Goal: Find specific page/section: Find specific page/section

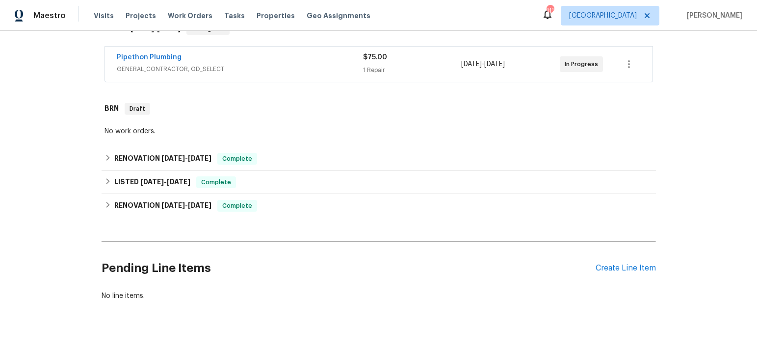
scroll to position [186, 0]
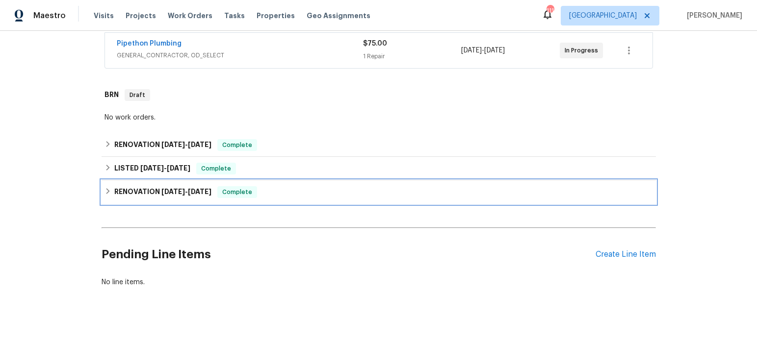
click at [177, 195] on span "11/27/24" at bounding box center [173, 191] width 24 height 7
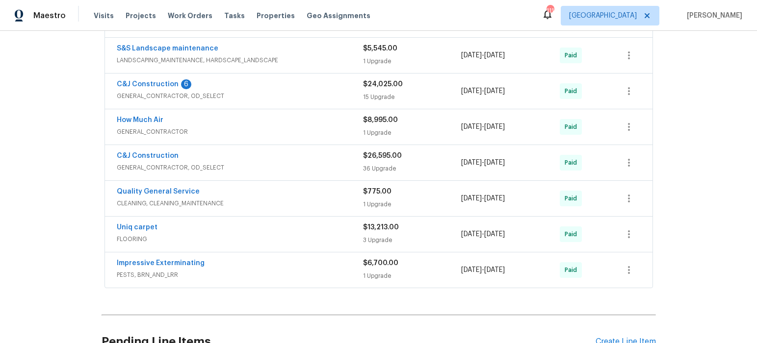
scroll to position [444, 0]
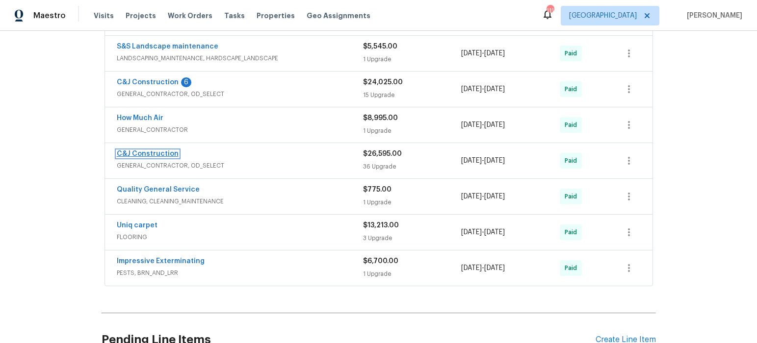
click at [160, 157] on link "C&J Construction" at bounding box center [148, 154] width 62 height 7
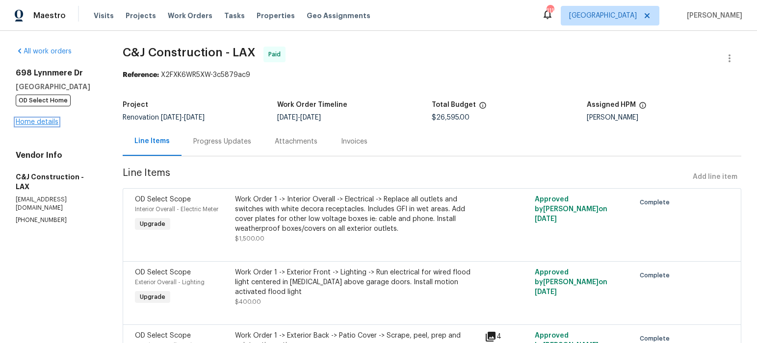
click at [32, 126] on link "Home details" at bounding box center [37, 122] width 43 height 7
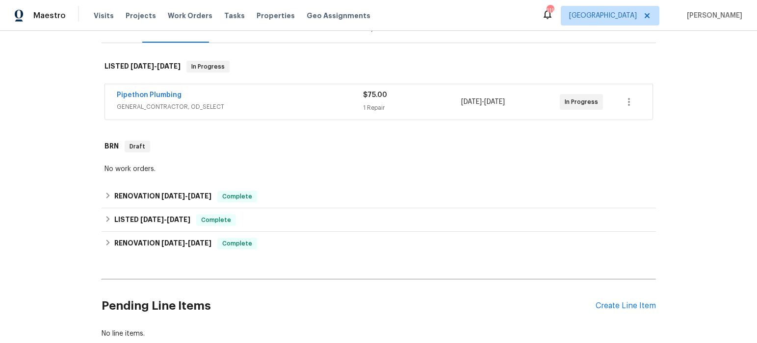
scroll to position [138, 0]
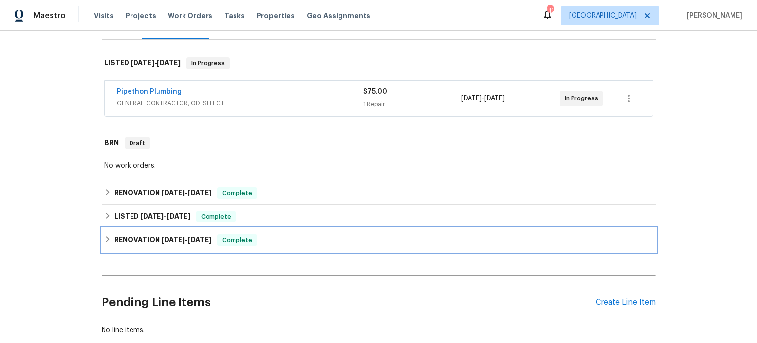
click at [141, 246] on h6 "RENOVATION 11/27/24 - 4/10/25" at bounding box center [162, 240] width 97 height 12
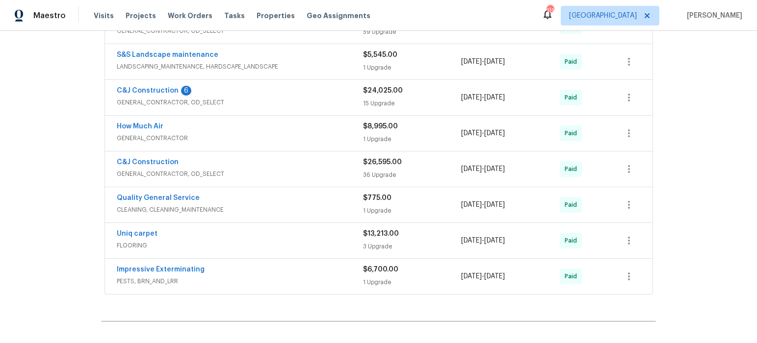
scroll to position [436, 0]
click at [161, 94] on link "C&J Construction" at bounding box center [148, 90] width 62 height 7
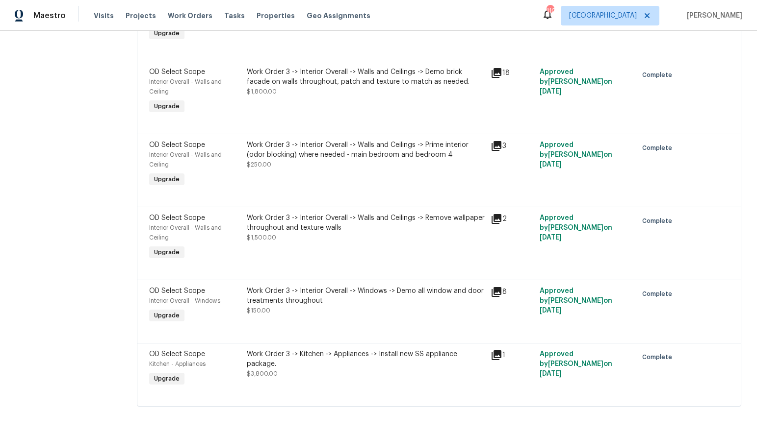
scroll to position [781, 0]
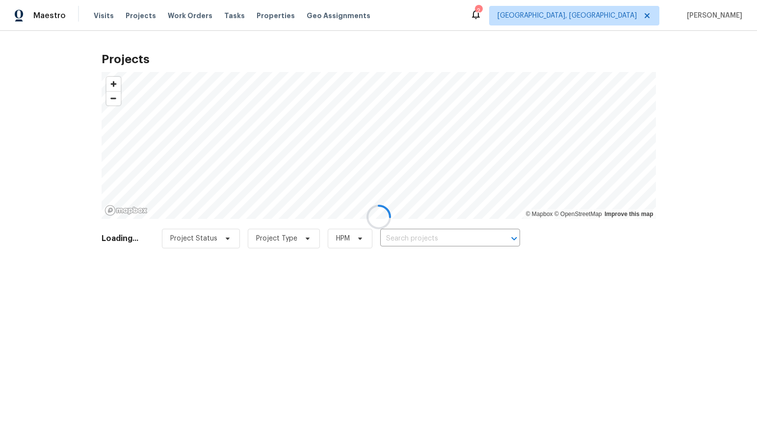
click at [633, 15] on div at bounding box center [378, 217] width 757 height 434
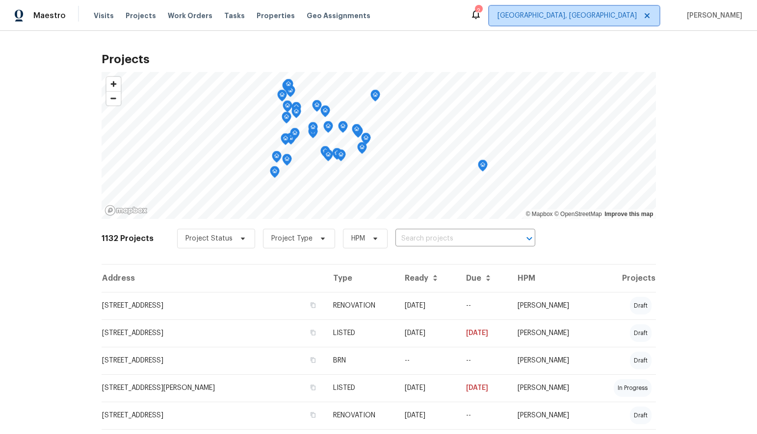
click at [633, 16] on span "Albuquerque, NM" at bounding box center [566, 16] width 139 height 10
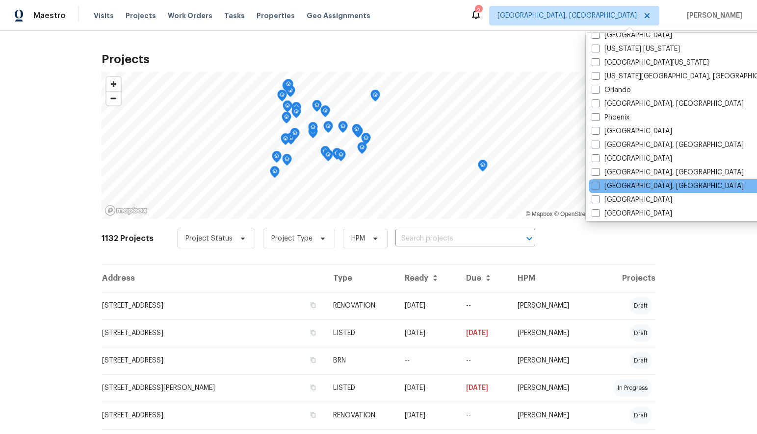
scroll to position [538, 0]
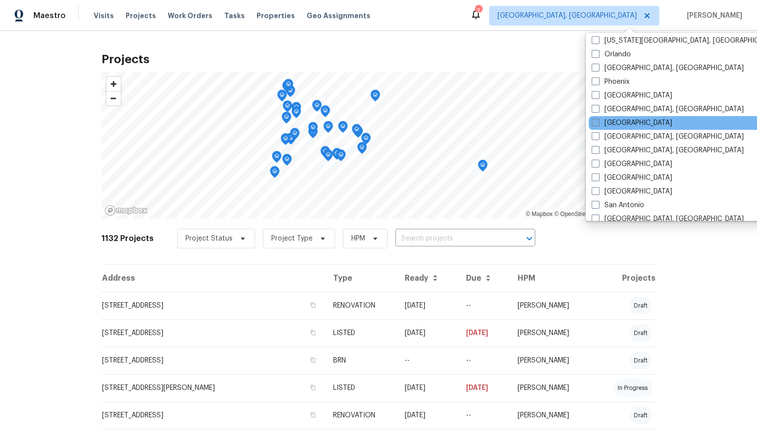
click at [596, 121] on span at bounding box center [595, 123] width 8 height 8
click at [596, 121] on input "[GEOGRAPHIC_DATA]" at bounding box center [594, 121] width 6 height 6
checkbox input "true"
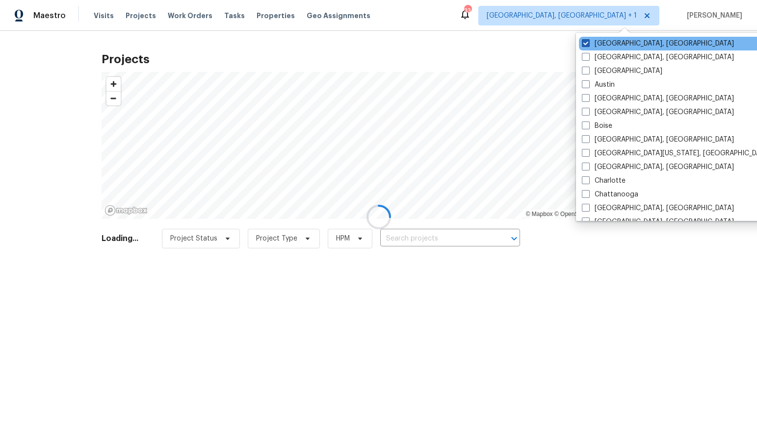
click at [589, 44] on span at bounding box center [586, 43] width 8 height 8
click at [588, 44] on input "Albuquerque, NM" at bounding box center [585, 42] width 6 height 6
checkbox input "false"
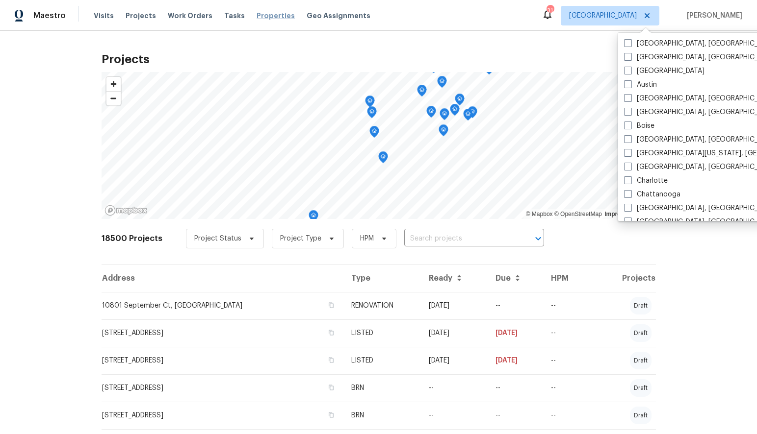
click at [272, 17] on span "Properties" at bounding box center [275, 16] width 38 height 10
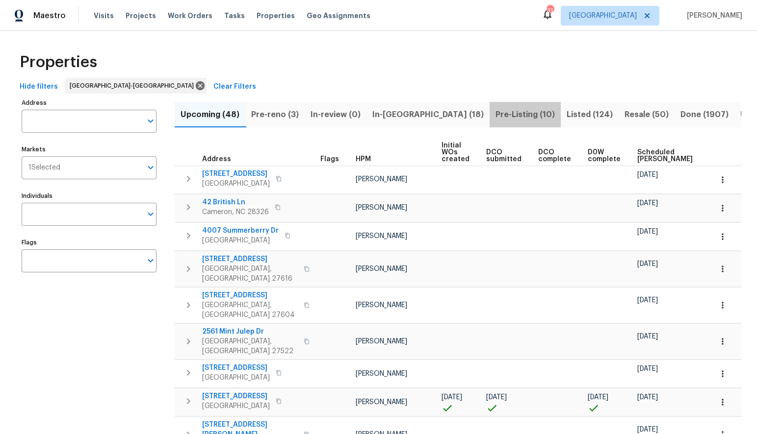
click at [495, 114] on span "Pre-Listing (10)" at bounding box center [524, 115] width 59 height 14
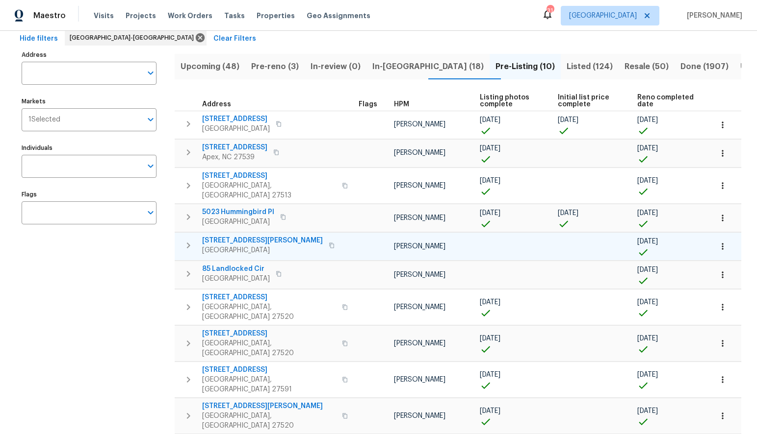
scroll to position [49, 0]
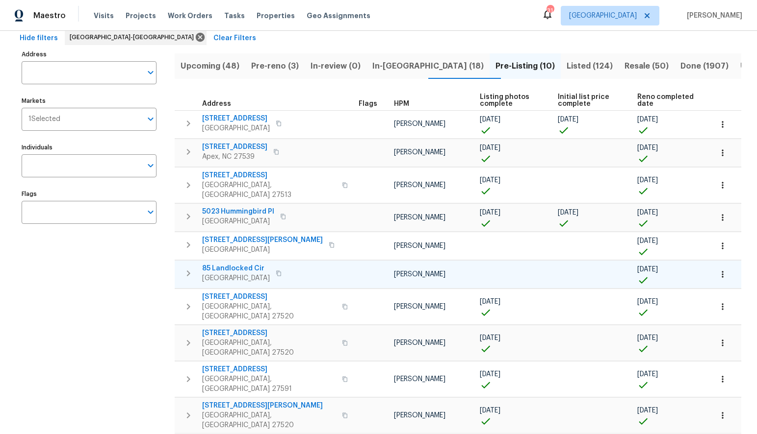
click at [190, 268] on icon "button" at bounding box center [188, 274] width 12 height 12
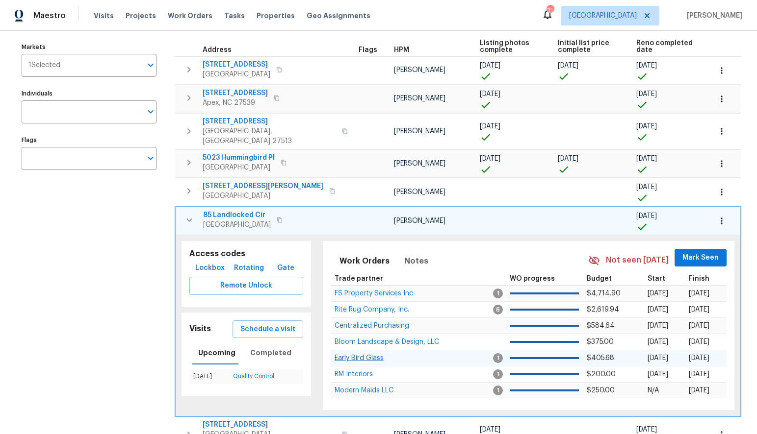
scroll to position [149, 0]
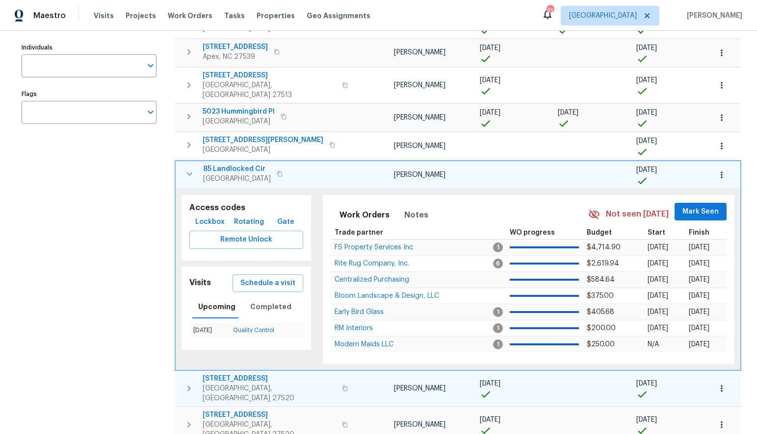
click at [191, 383] on icon "button" at bounding box center [189, 389] width 12 height 12
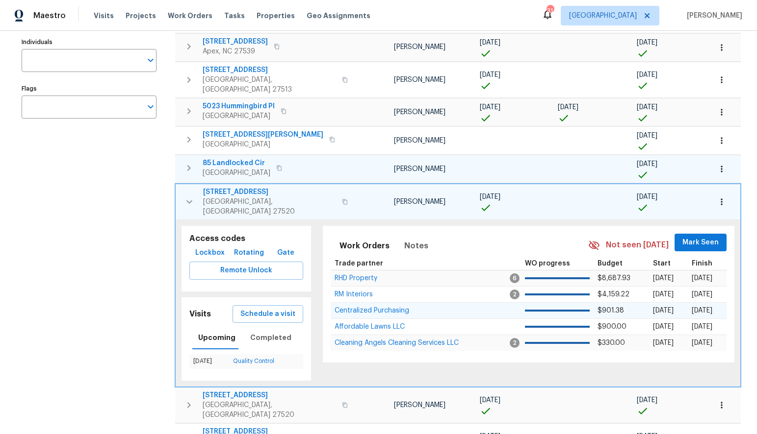
scroll to position [155, 0]
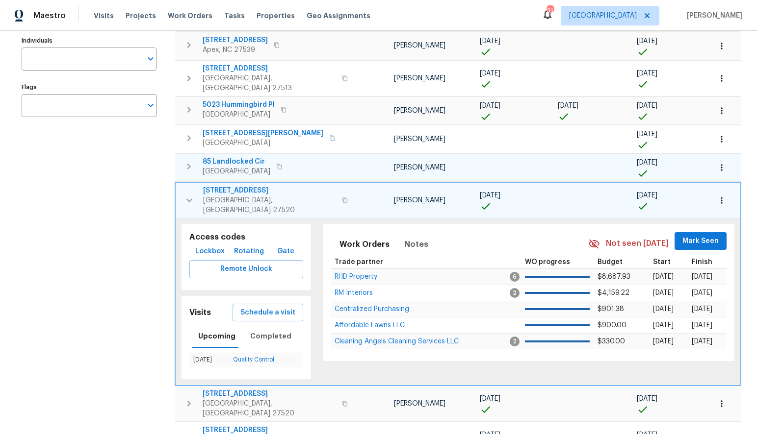
click at [342, 198] on icon "button" at bounding box center [345, 201] width 6 height 6
click at [248, 186] on span "[STREET_ADDRESS]" at bounding box center [269, 191] width 133 height 10
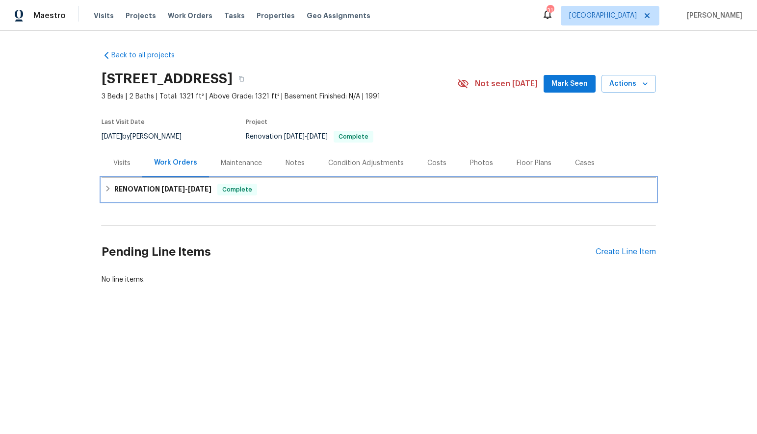
click at [147, 190] on h6 "RENOVATION [DATE] - [DATE]" at bounding box center [162, 190] width 97 height 12
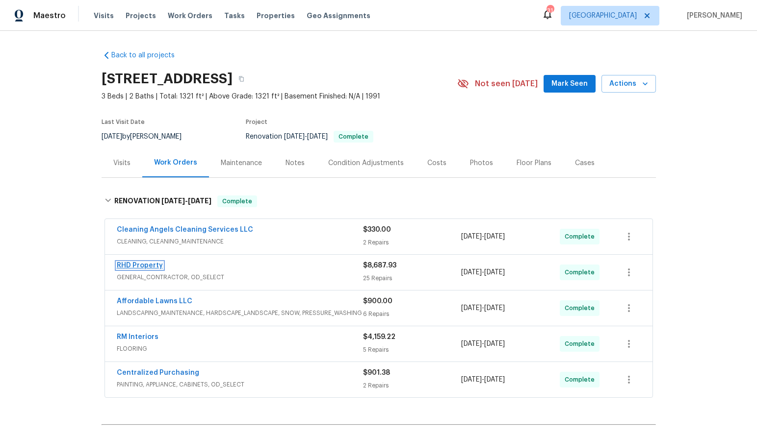
click at [158, 267] on link "RHD Property" at bounding box center [140, 265] width 46 height 7
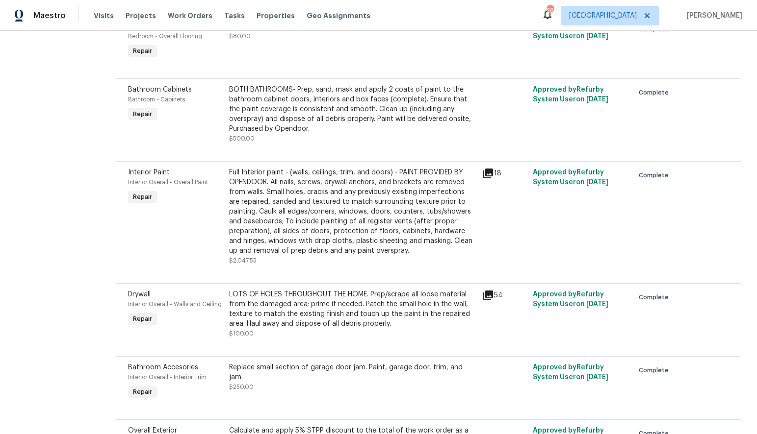
scroll to position [976, 0]
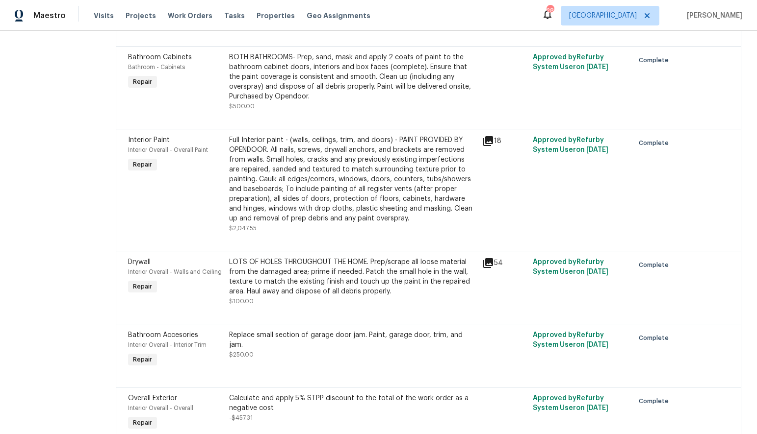
click at [285, 150] on div "Full Interior paint - (walls, ceilings, trim, and doors) - PAINT PROVIDED BY OP…" at bounding box center [352, 179] width 247 height 88
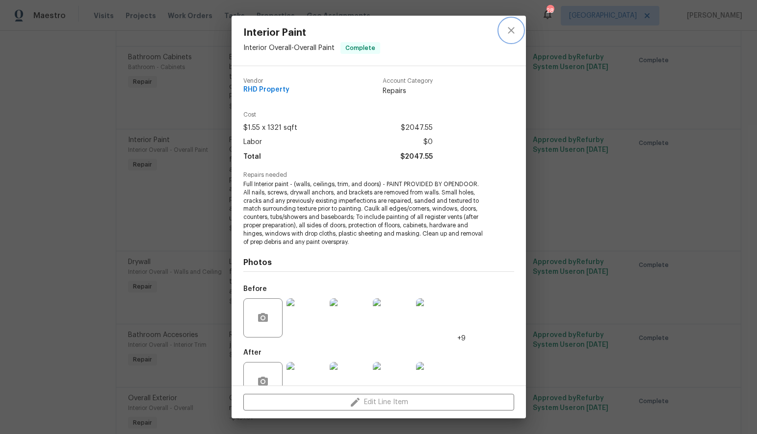
click at [512, 32] on icon "close" at bounding box center [510, 30] width 6 height 6
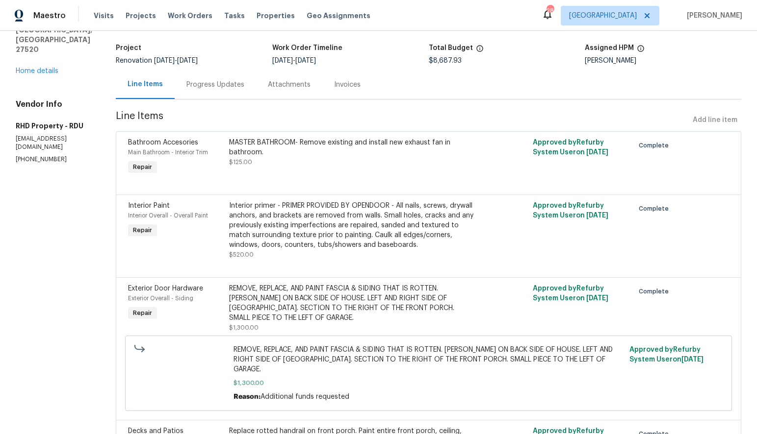
scroll to position [0, 0]
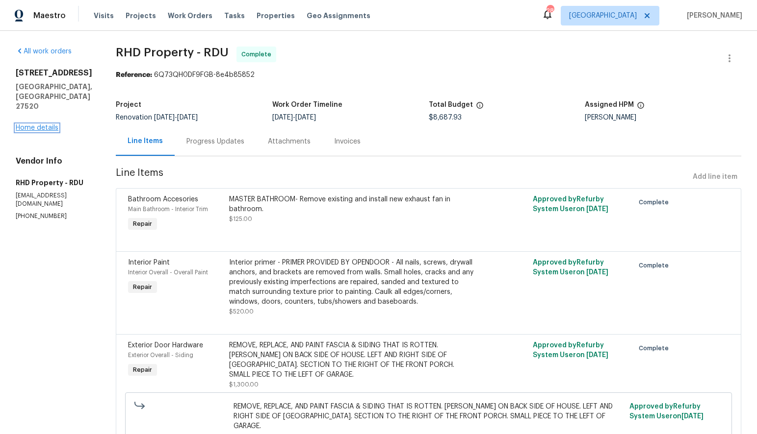
click at [40, 125] on link "Home details" at bounding box center [37, 128] width 43 height 7
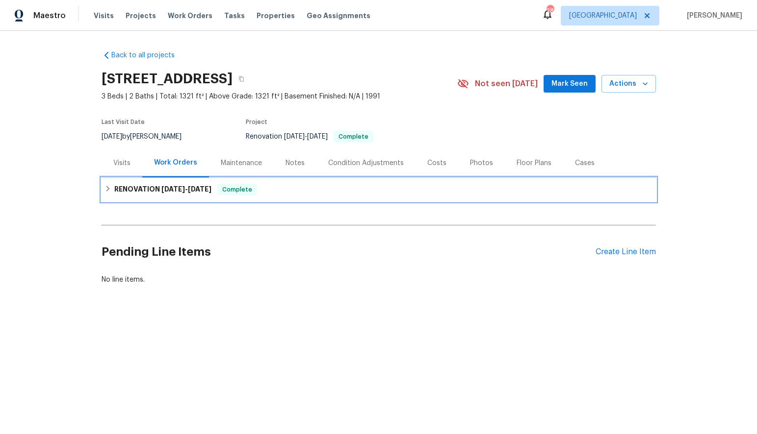
click at [105, 188] on icon at bounding box center [107, 188] width 7 height 7
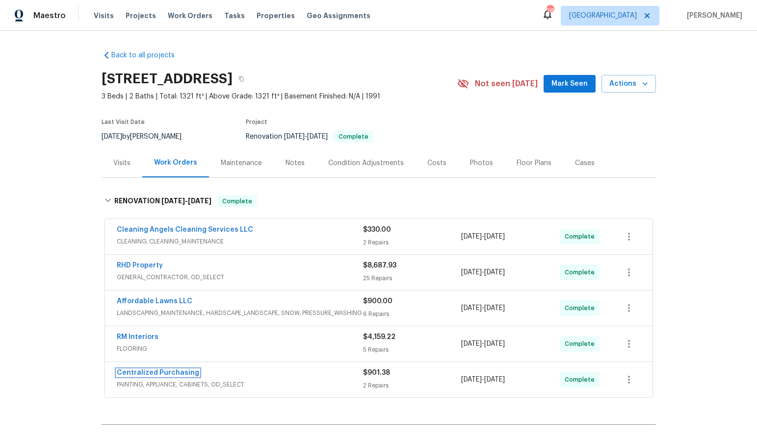
click at [181, 376] on link "Centralized Purchasing" at bounding box center [158, 373] width 82 height 7
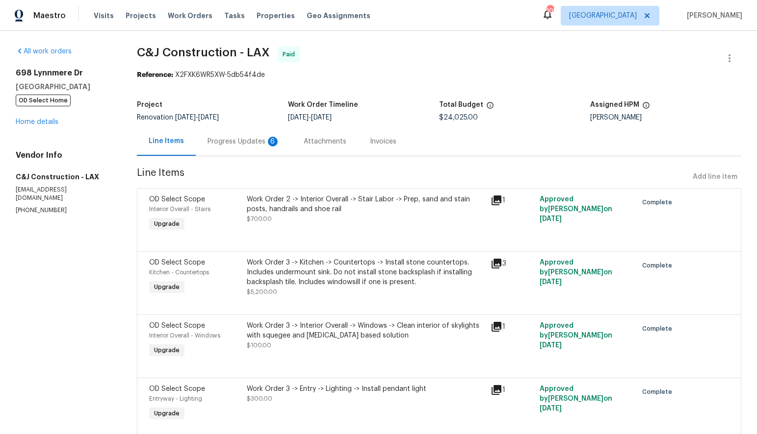
scroll to position [781, 0]
